Goal: Find specific page/section: Find specific page/section

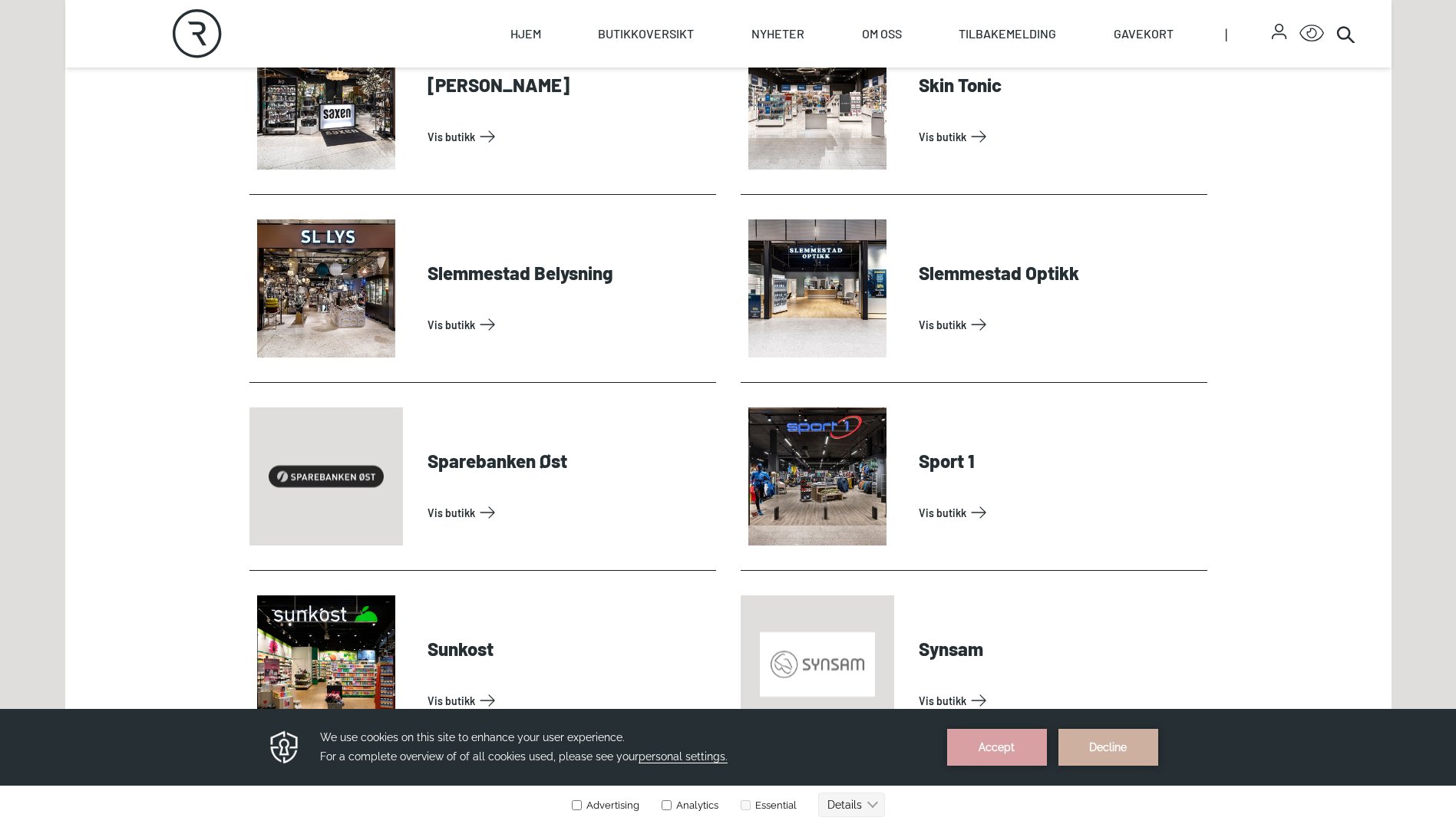
scroll to position [4142, 0]
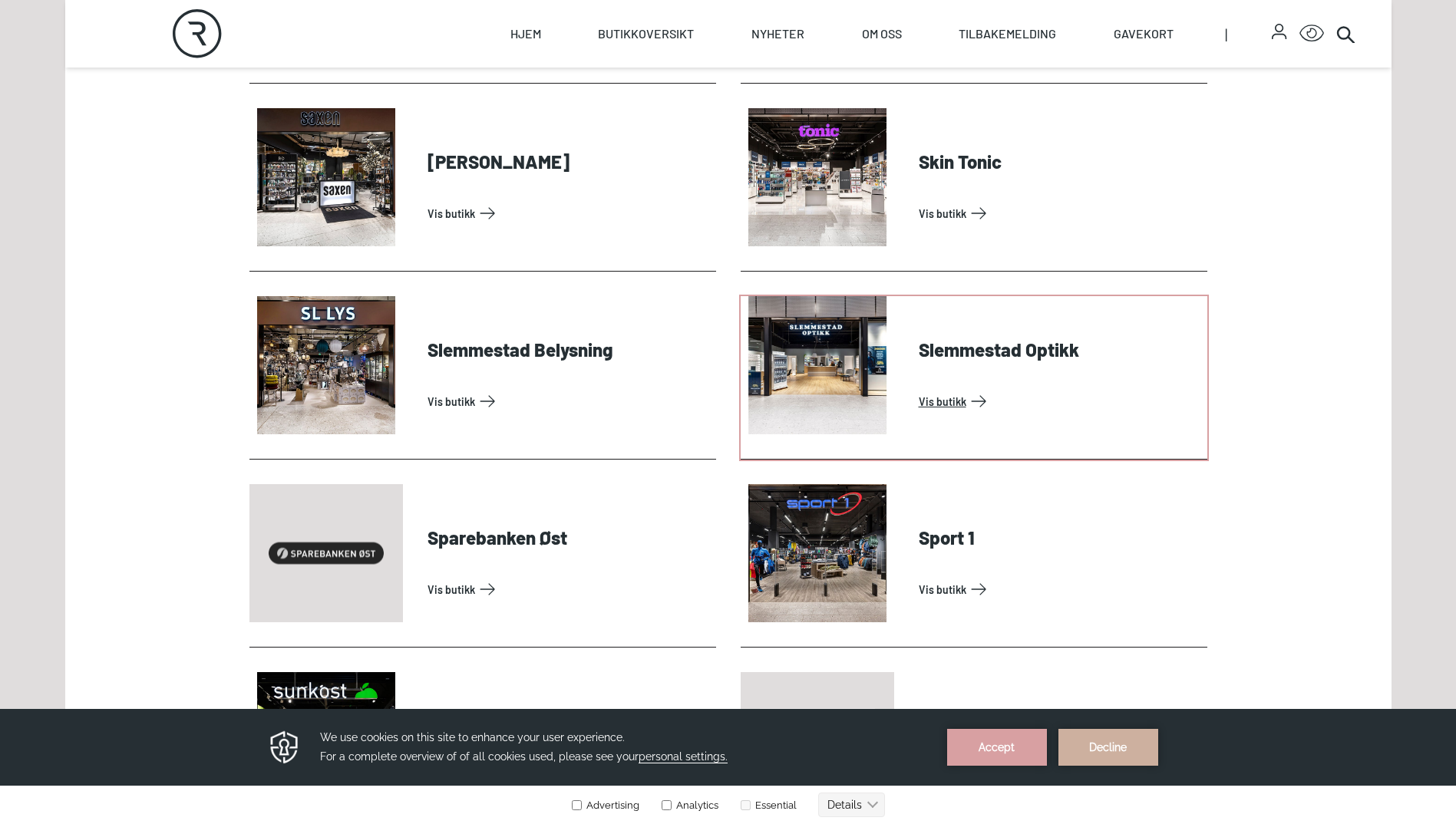
click at [944, 399] on link "Vis butikk" at bounding box center [1060, 401] width 282 height 24
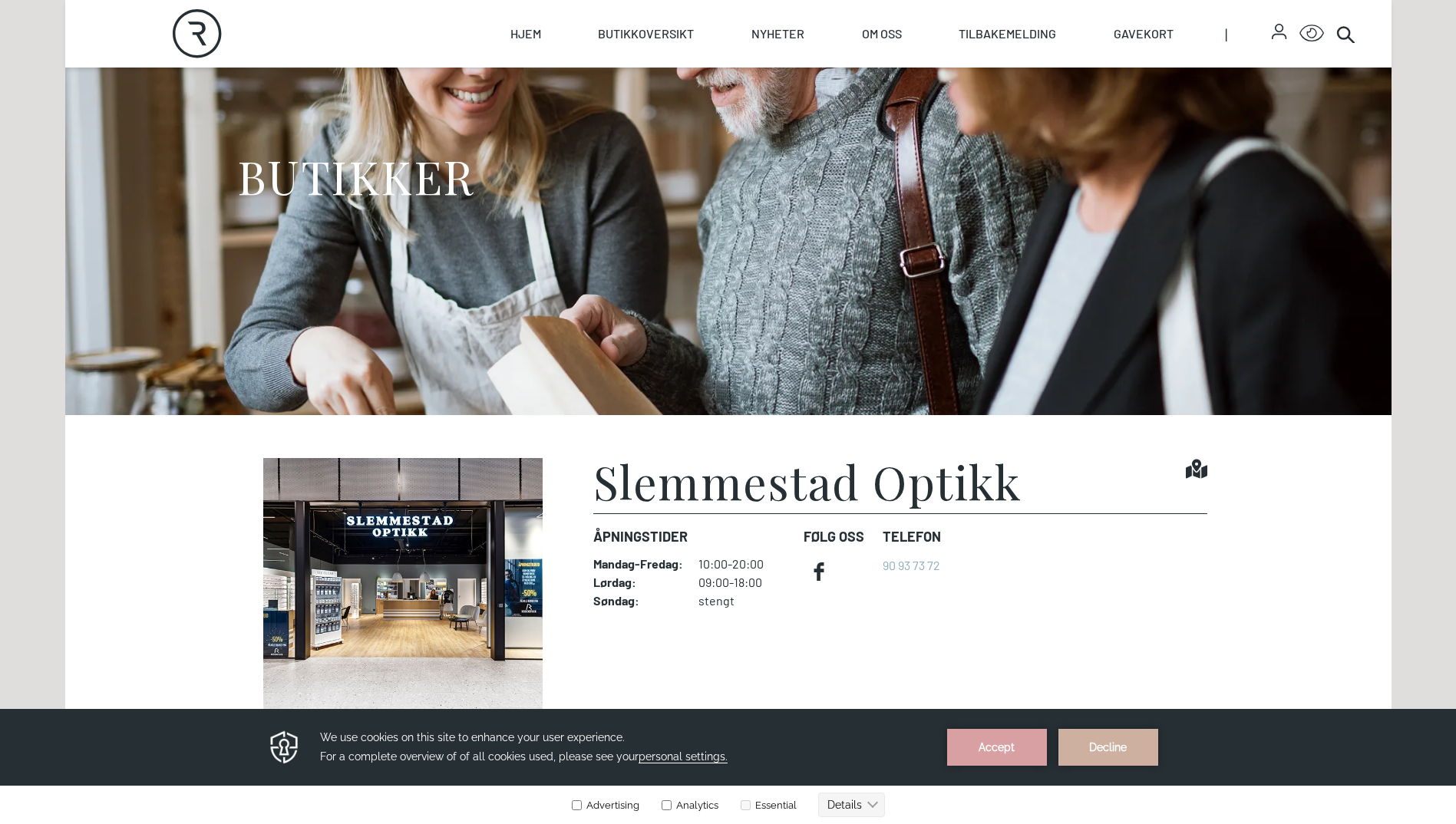
scroll to position [230, 0]
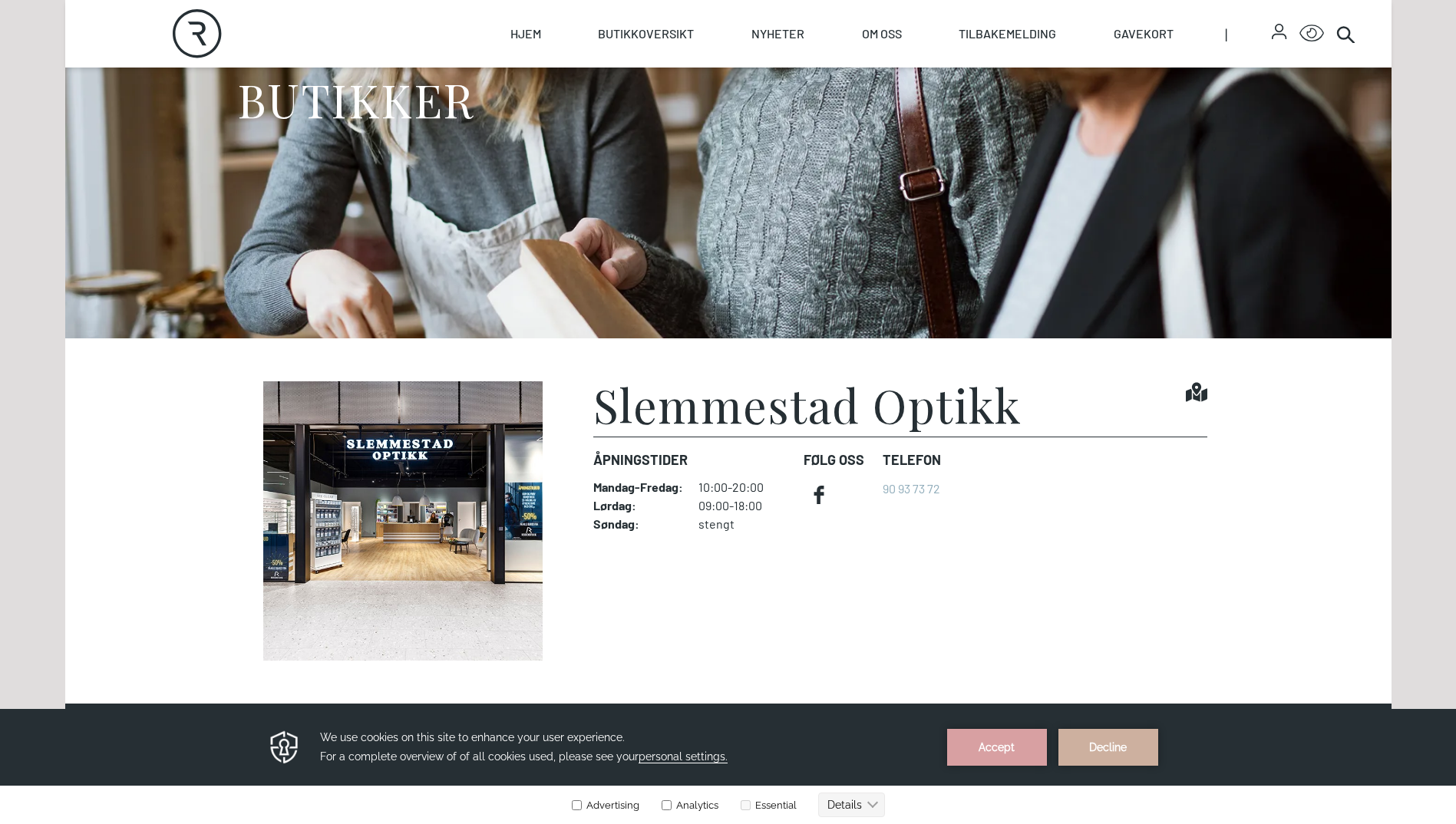
click at [504, 512] on img at bounding box center [403, 520] width 307 height 279
click at [484, 519] on img at bounding box center [403, 520] width 307 height 279
drag, startPoint x: 502, startPoint y: 519, endPoint x: 377, endPoint y: 518, distance: 125.0
click at [377, 518] on img at bounding box center [403, 520] width 307 height 279
